Goal: Navigation & Orientation: Go to known website

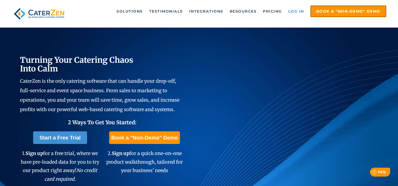
click at [293, 11] on link "Log in" at bounding box center [295, 11] width 21 height 11
click at [295, 10] on link "Log in" at bounding box center [295, 11] width 21 height 11
click at [297, 9] on link "Log in" at bounding box center [295, 11] width 21 height 11
